Goal: Transaction & Acquisition: Purchase product/service

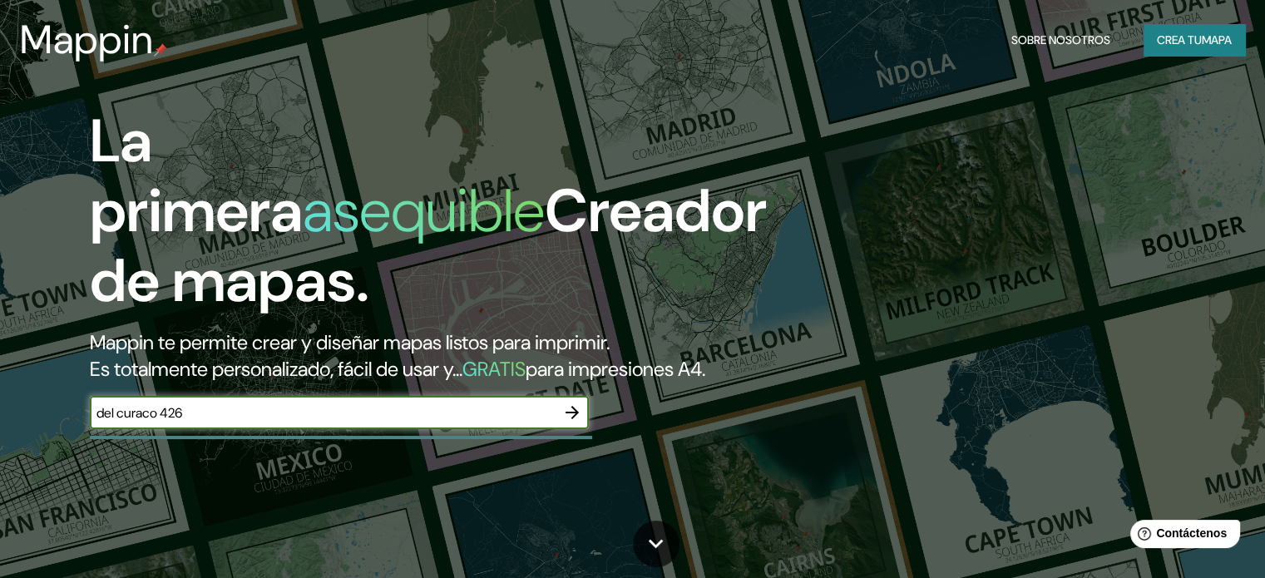
drag, startPoint x: 273, startPoint y: 440, endPoint x: 50, endPoint y: 451, distance: 223.1
click at [50, 446] on div "La primera asequible Creador de mapas. Mappin te permite crear y diseñar mapas …" at bounding box center [406, 275] width 759 height 339
type input "curacavi"
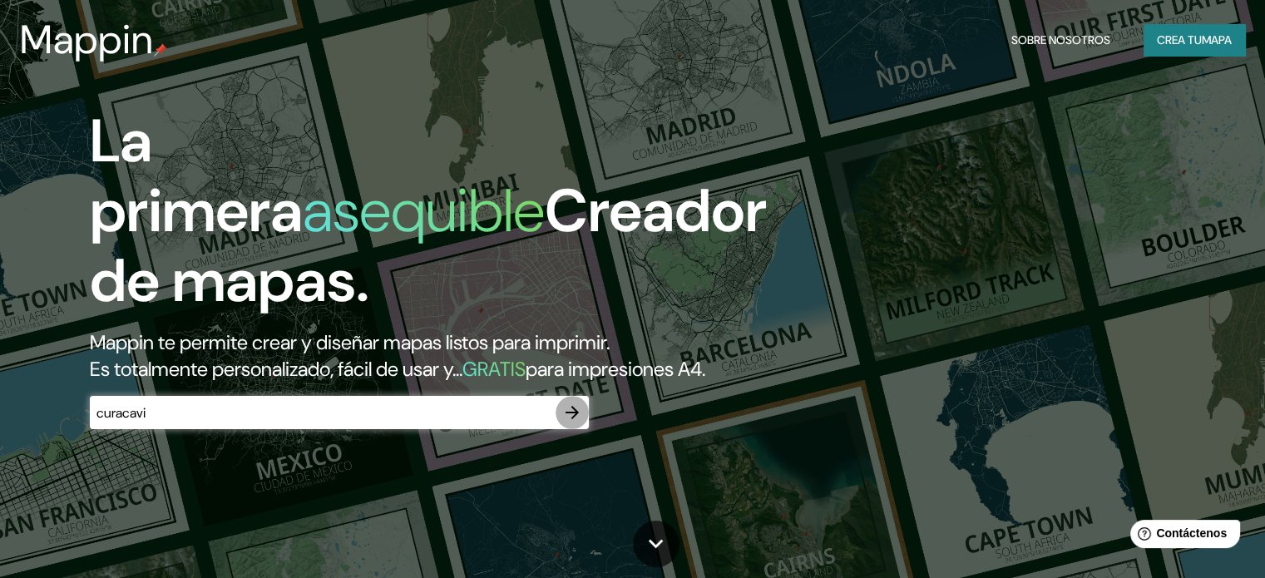
click at [563, 422] on icon "button" at bounding box center [572, 413] width 20 height 20
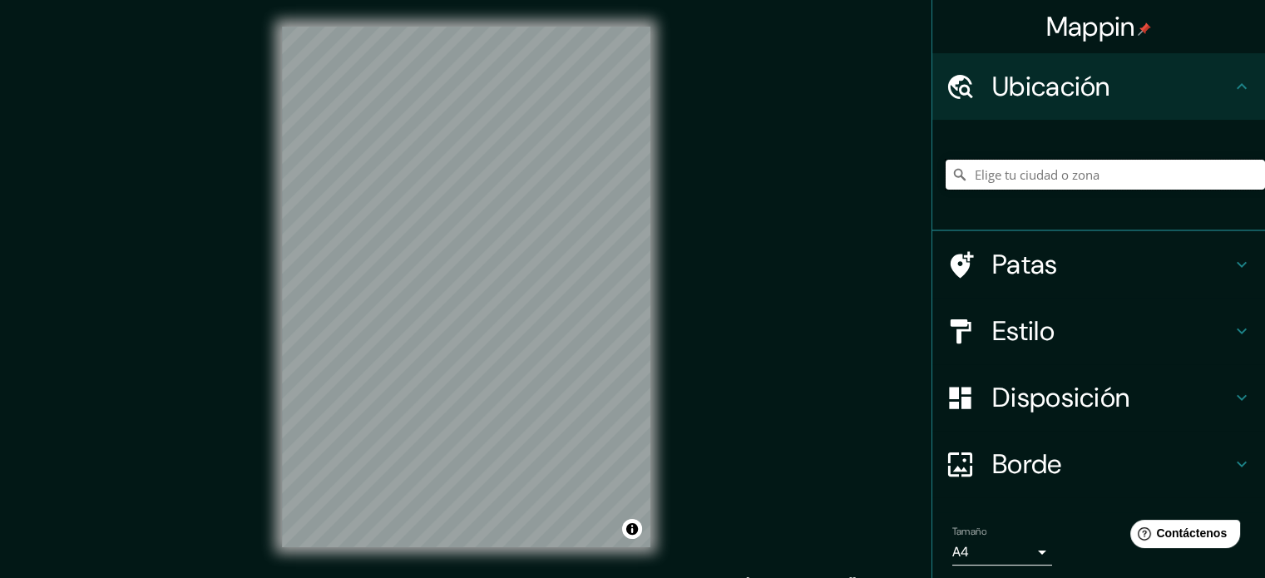
click at [1066, 168] on input "Elige tu ciudad o zona" at bounding box center [1105, 175] width 319 height 30
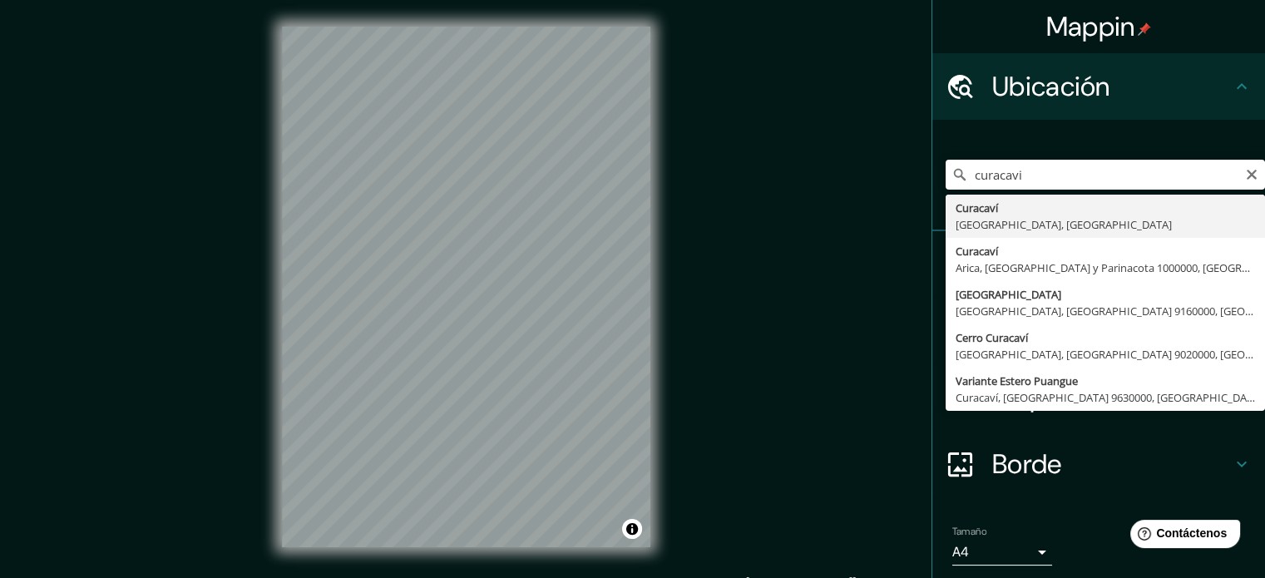
type input "Curacaví, [GEOGRAPHIC_DATA], [GEOGRAPHIC_DATA]"
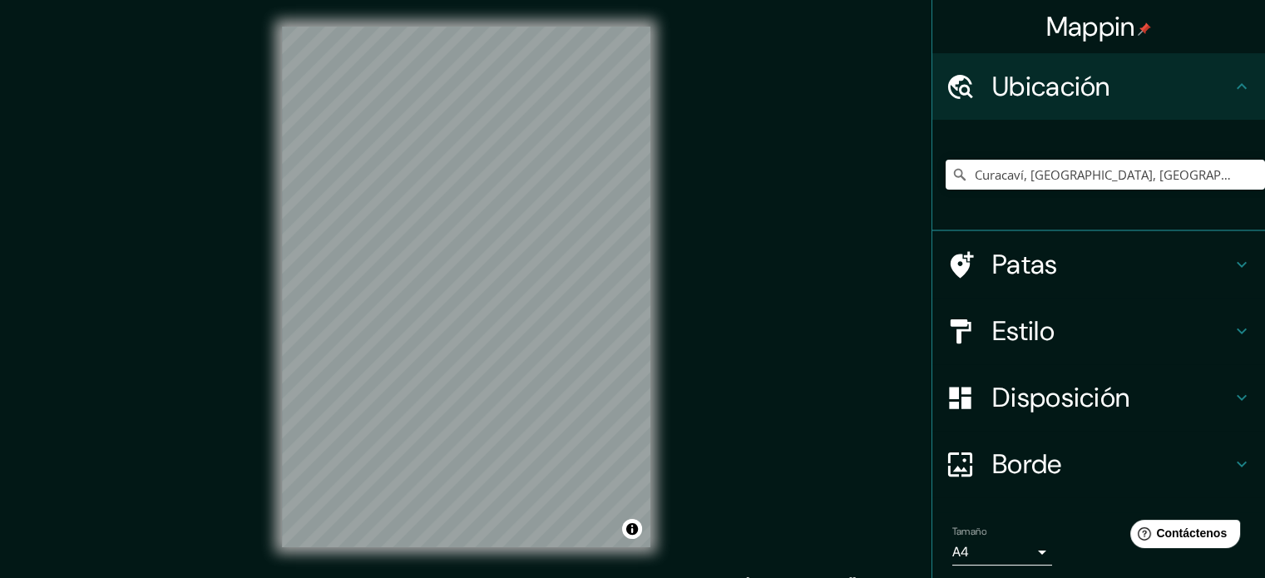
click at [671, 92] on div "© Mapbox © OpenStreetMap Improve this map" at bounding box center [466, 287] width 422 height 574
click at [1233, 329] on icon at bounding box center [1242, 331] width 20 height 20
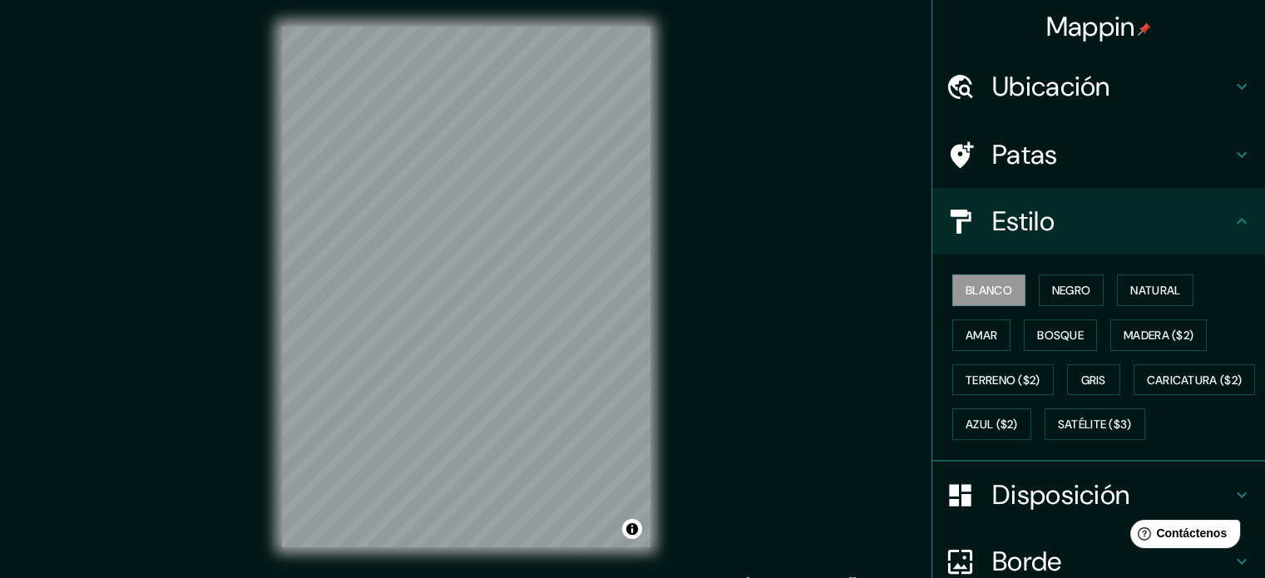
click at [1231, 329] on div "Blanco Negro Natural Amar Bosque Madera ($2) Terreno ($2) Gris Caricatura ($2) …" at bounding box center [1105, 357] width 319 height 179
